Goal: Task Accomplishment & Management: Complete application form

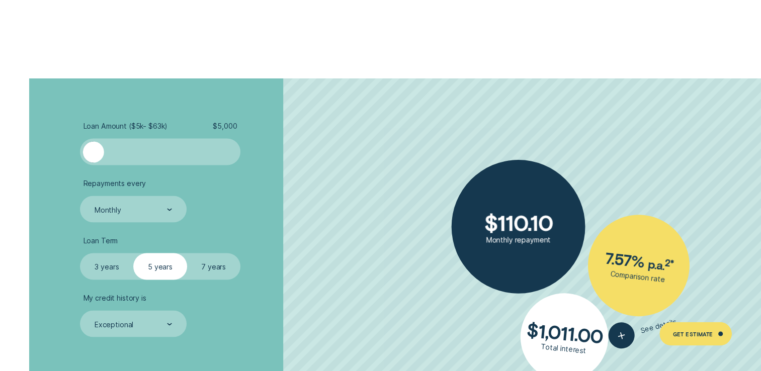
scroll to position [1811, 0]
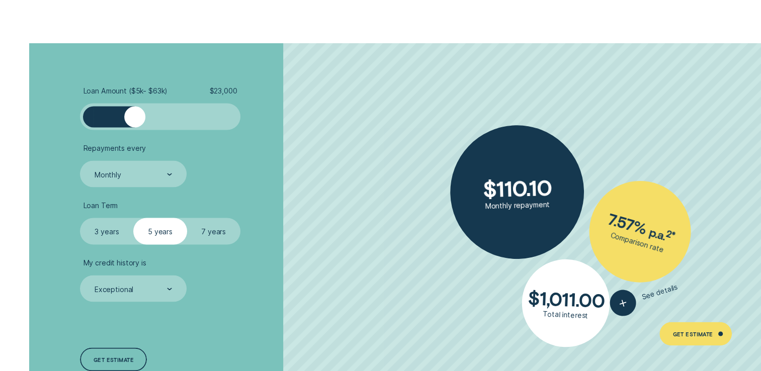
click at [134, 113] on div at bounding box center [160, 116] width 133 height 21
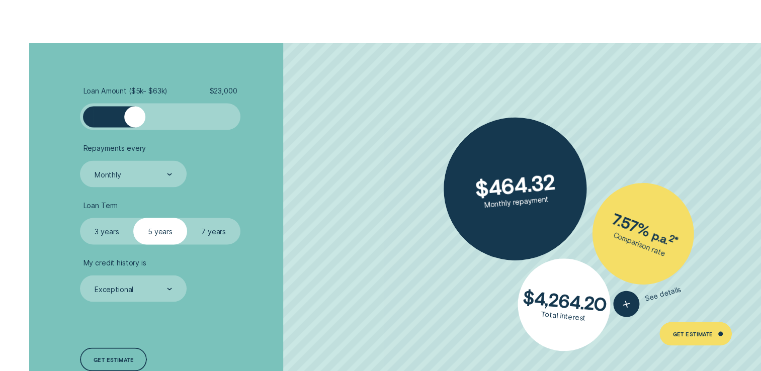
click at [115, 114] on div at bounding box center [160, 116] width 133 height 21
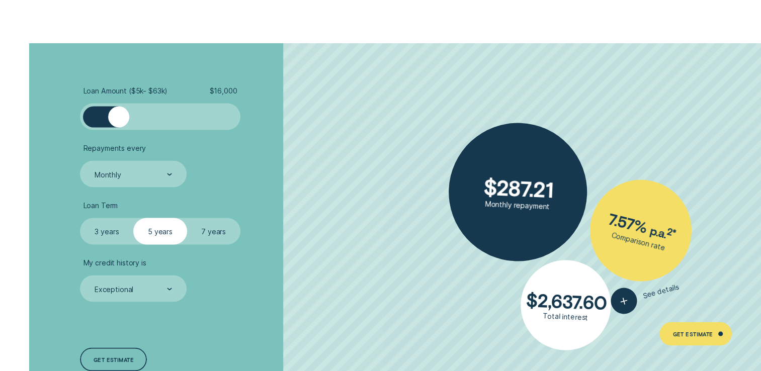
click at [119, 122] on div at bounding box center [118, 116] width 21 height 21
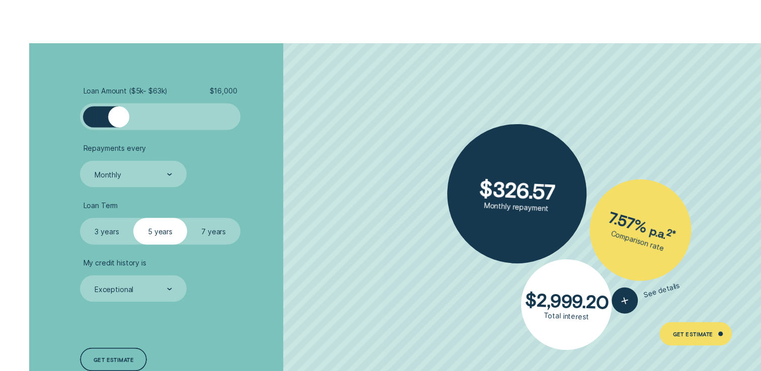
click at [127, 129] on div at bounding box center [160, 116] width 160 height 27
click at [128, 116] on div at bounding box center [118, 116] width 21 height 21
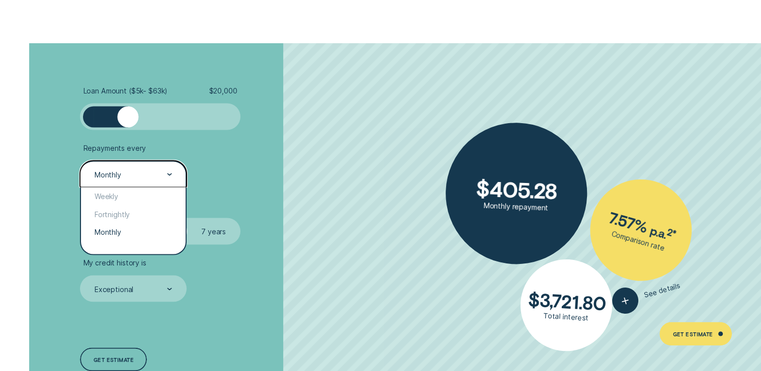
drag, startPoint x: 131, startPoint y: 171, endPoint x: 139, endPoint y: 181, distance: 13.3
click at [131, 171] on div "Monthly" at bounding box center [133, 175] width 78 height 10
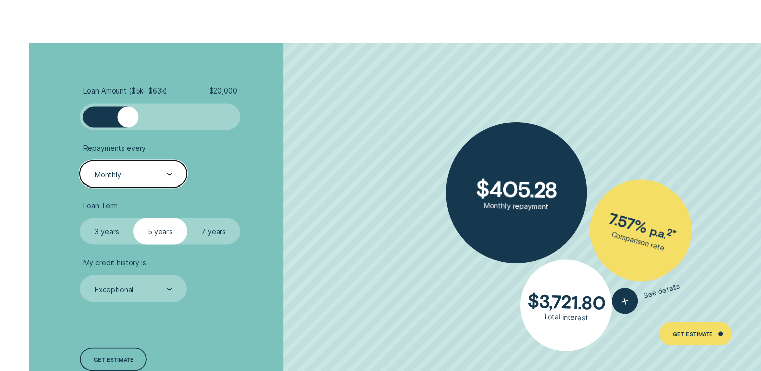
drag, startPoint x: 113, startPoint y: 170, endPoint x: 135, endPoint y: 187, distance: 27.7
click at [113, 170] on div "Monthly" at bounding box center [108, 174] width 27 height 9
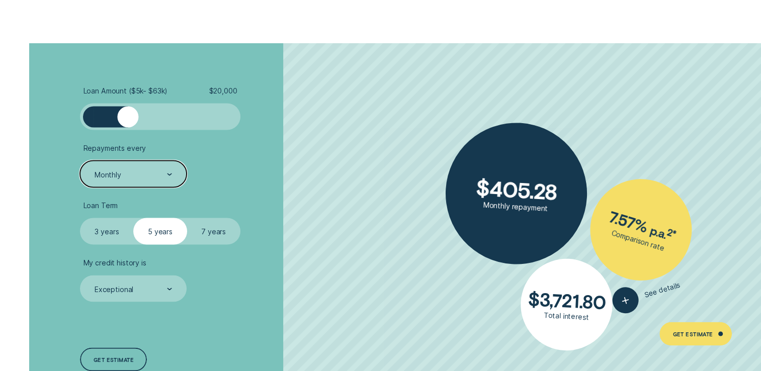
click at [99, 227] on label "3 years" at bounding box center [106, 231] width 53 height 27
click at [80, 218] on input "3 years" at bounding box center [80, 218] width 0 height 0
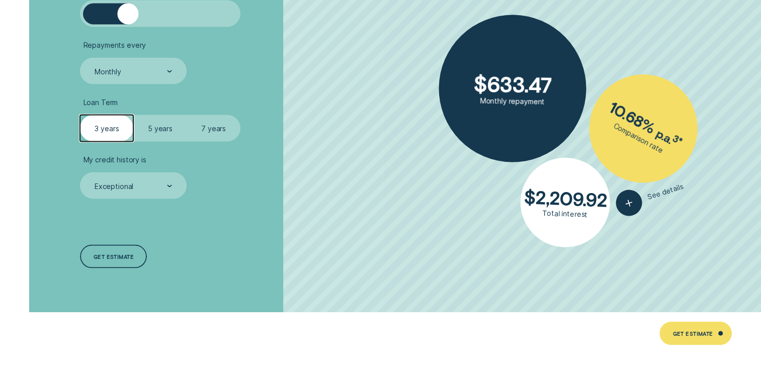
scroll to position [1912, 0]
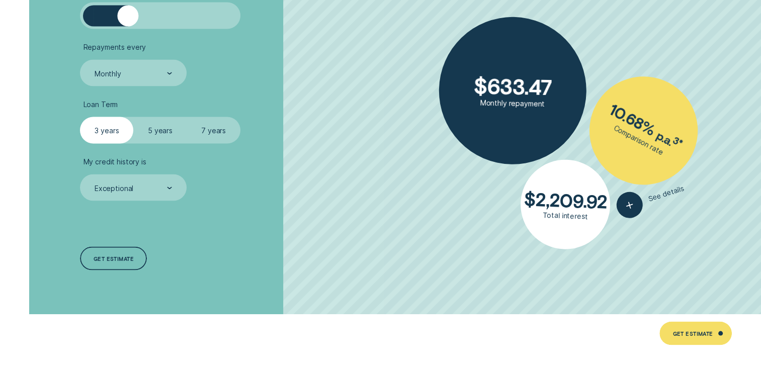
click at [157, 128] on label "5 years" at bounding box center [159, 130] width 53 height 27
click at [133, 117] on input "5 years" at bounding box center [133, 117] width 0 height 0
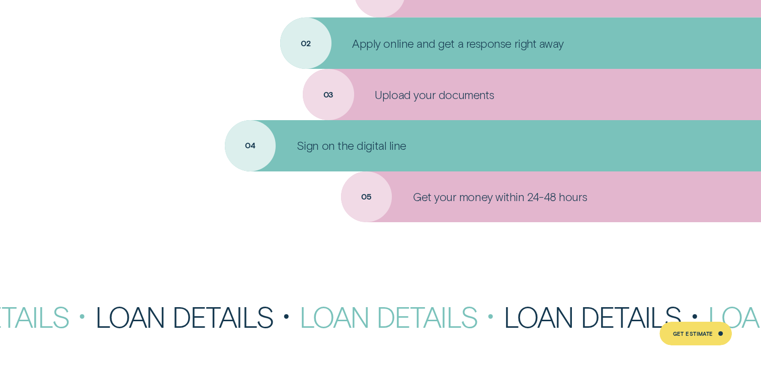
scroll to position [3219, 0]
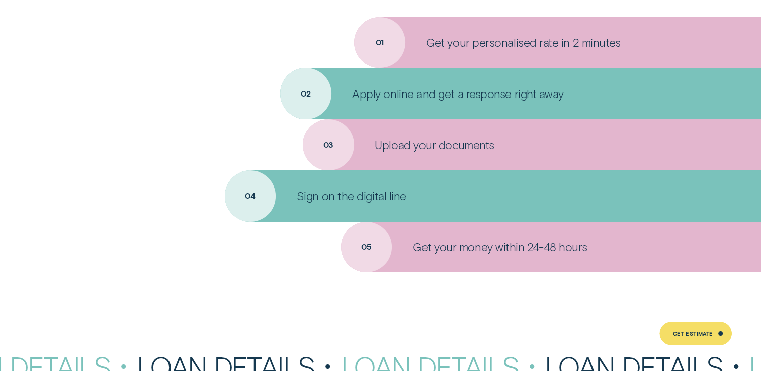
click at [298, 86] on div "Apply online and get a response right away" at bounding box center [520, 93] width 481 height 51
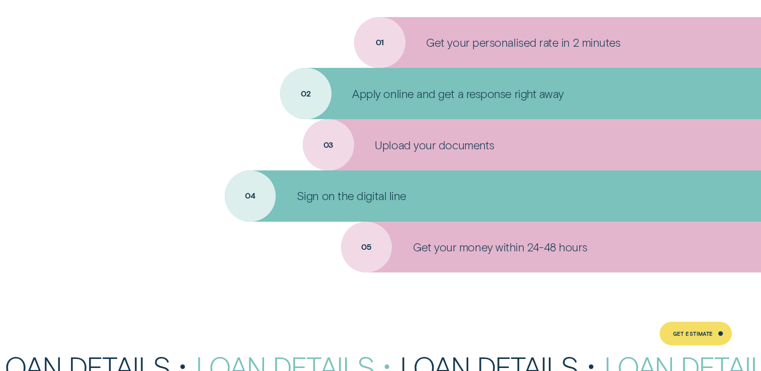
click at [361, 96] on p "Apply online and get a response right away" at bounding box center [458, 94] width 212 height 15
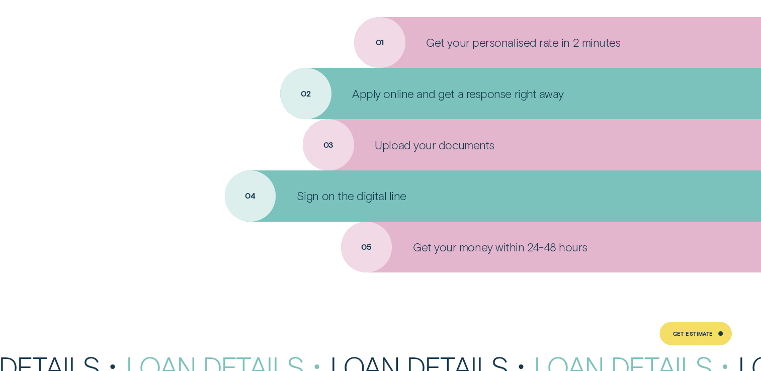
click at [310, 91] on div "Apply online and get a response right away" at bounding box center [520, 93] width 481 height 51
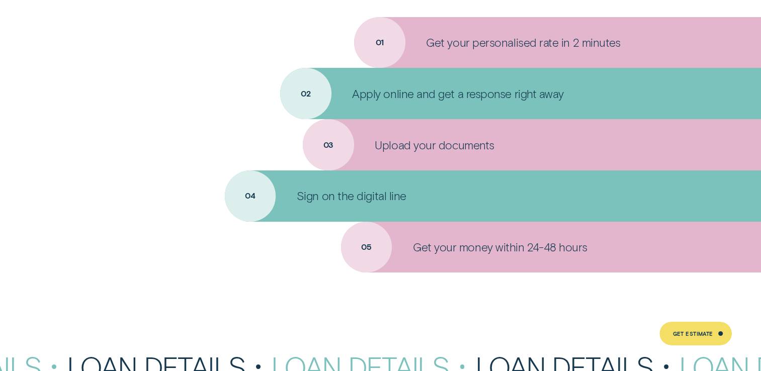
click at [588, 98] on div "Apply online and get a response right away" at bounding box center [520, 93] width 481 height 51
